Goal: Complete application form

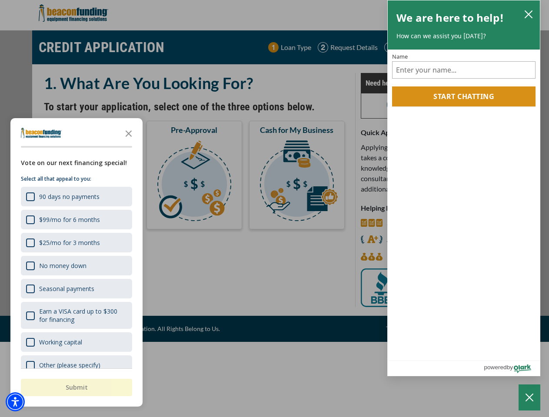
click at [15, 402] on img "Accessibility Menu" at bounding box center [15, 402] width 19 height 19
click at [274, 209] on body "Skip to main content Enable accessibility for low vision Open the accessibility…" at bounding box center [274, 208] width 549 height 417
click at [129, 133] on body "Skip to main content Enable accessibility for low vision Open the accessibility…" at bounding box center [274, 208] width 549 height 417
click at [76, 197] on body "Skip to main content Enable accessibility for low vision Open the accessibility…" at bounding box center [274, 208] width 549 height 417
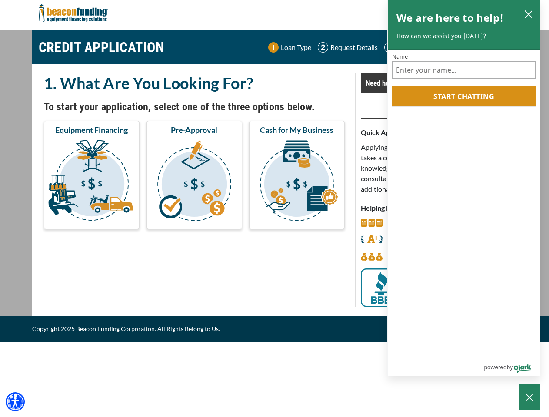
click at [76, 220] on body "Skip to main content Enable accessibility for low vision Open the accessibility…" at bounding box center [274, 208] width 549 height 417
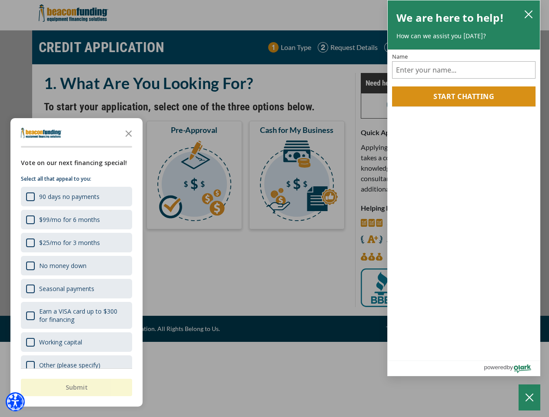
click at [76, 243] on body "Skip to main content Enable accessibility for low vision Open the accessibility…" at bounding box center [274, 208] width 549 height 417
click at [76, 266] on body "Skip to main content Enable accessibility for low vision Open the accessibility…" at bounding box center [274, 208] width 549 height 417
click at [76, 289] on body "Skip to main content Enable accessibility for low vision Open the accessibility…" at bounding box center [274, 208] width 549 height 417
click at [76, 316] on body "Skip to main content Enable accessibility for low vision Open the accessibility…" at bounding box center [274, 208] width 549 height 417
click at [76, 342] on body "Skip to main content Enable accessibility for low vision Open the accessibility…" at bounding box center [274, 208] width 549 height 417
